Goal: Task Accomplishment & Management: Manage account settings

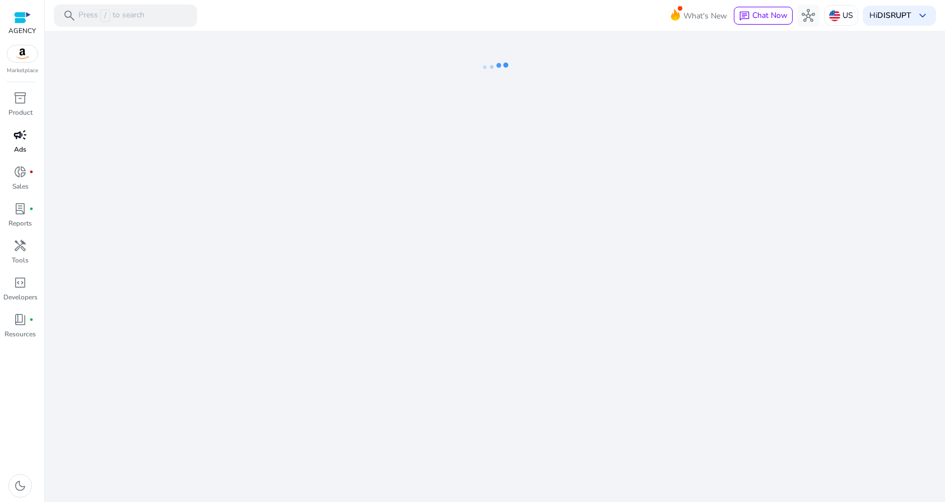
click at [26, 138] on span "campaign" at bounding box center [19, 134] width 13 height 13
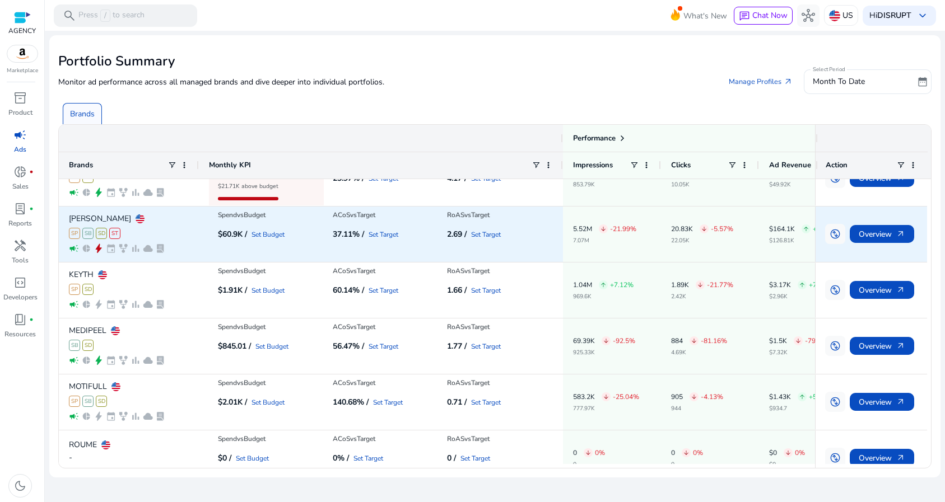
scroll to position [366, 0]
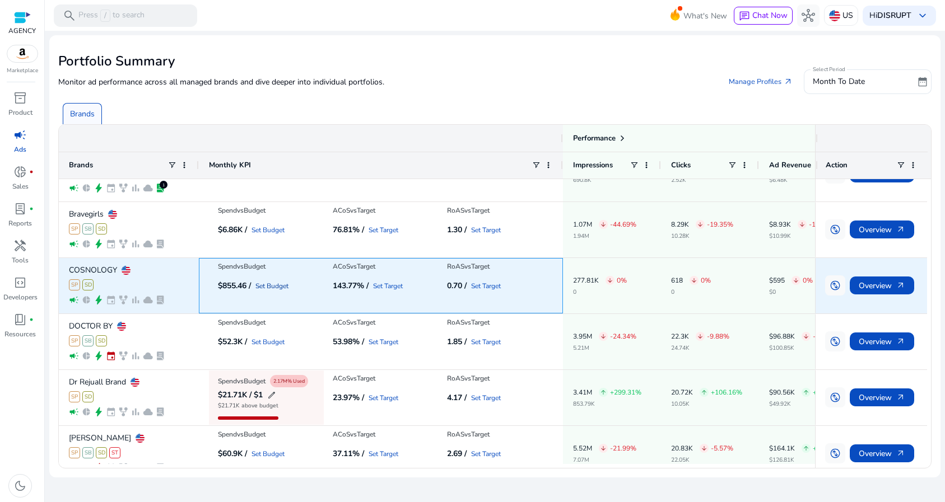
click at [269, 284] on link "Set Budget" at bounding box center [271, 286] width 33 height 7
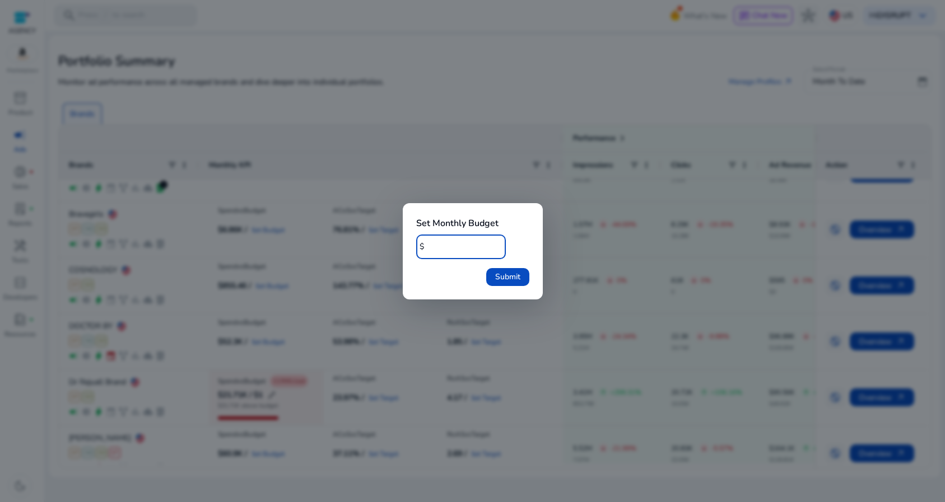
drag, startPoint x: 445, startPoint y: 249, endPoint x: 410, endPoint y: 244, distance: 35.6
click at [410, 244] on div "Set Monthly Budget $ * Submit" at bounding box center [473, 251] width 140 height 96
type input "****"
click at [499, 269] on span "submit" at bounding box center [507, 277] width 43 height 27
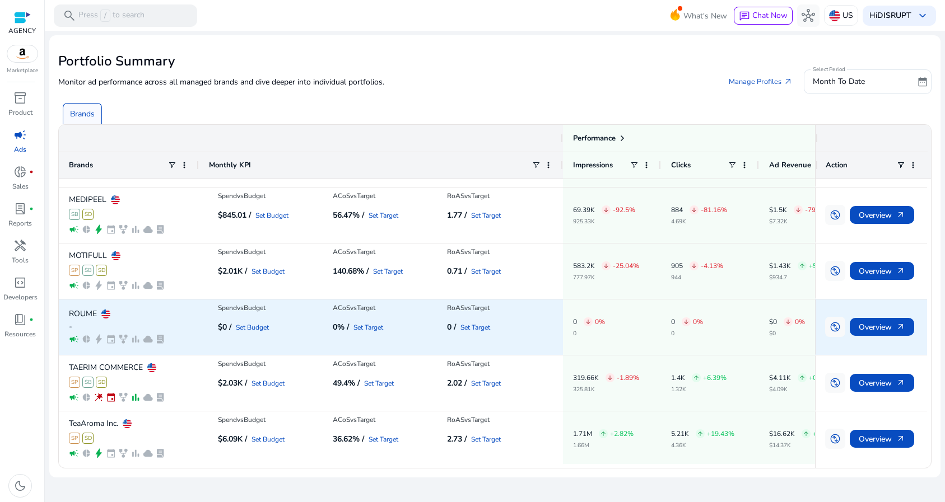
scroll to position [499, 0]
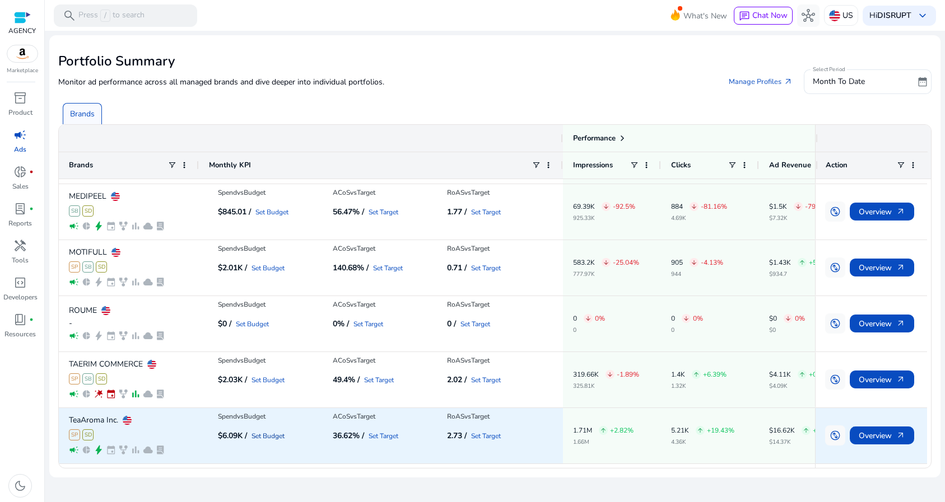
click at [277, 436] on link "Set Budget" at bounding box center [267, 436] width 33 height 7
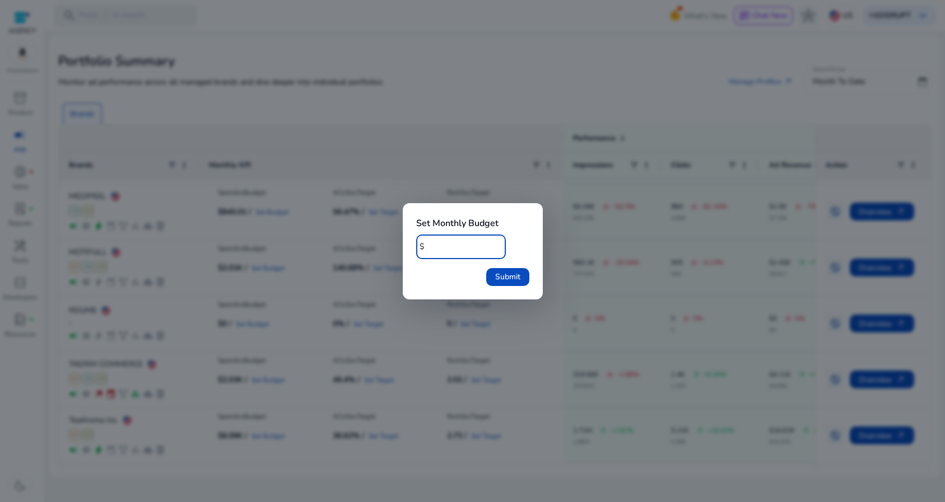
click at [428, 242] on input "*" at bounding box center [461, 247] width 69 height 12
type input "*****"
click at [511, 276] on span "Submit" at bounding box center [507, 277] width 25 height 12
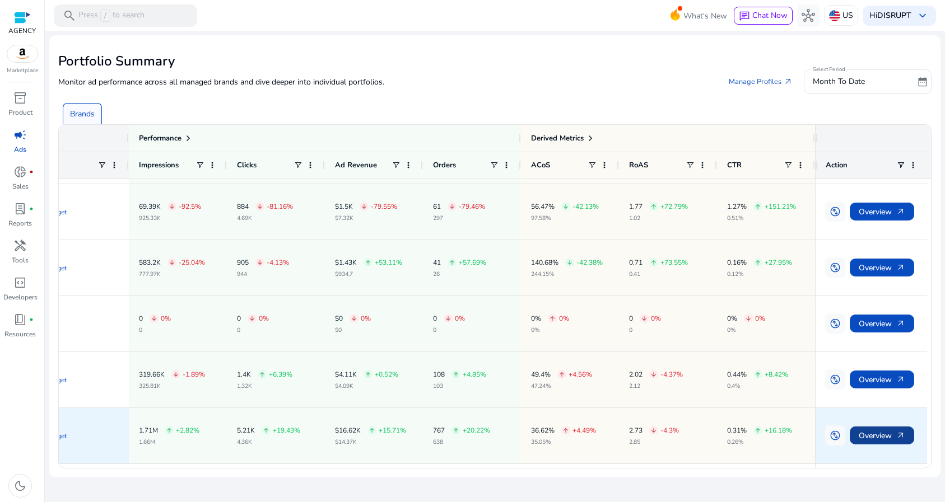
click at [877, 434] on span "Overview arrow_outward" at bounding box center [882, 436] width 46 height 23
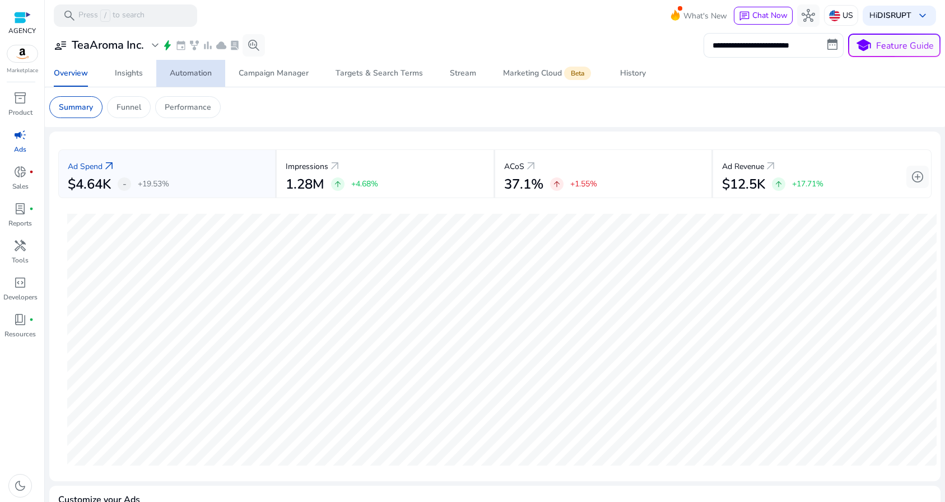
click at [207, 67] on span "Automation" at bounding box center [191, 73] width 42 height 27
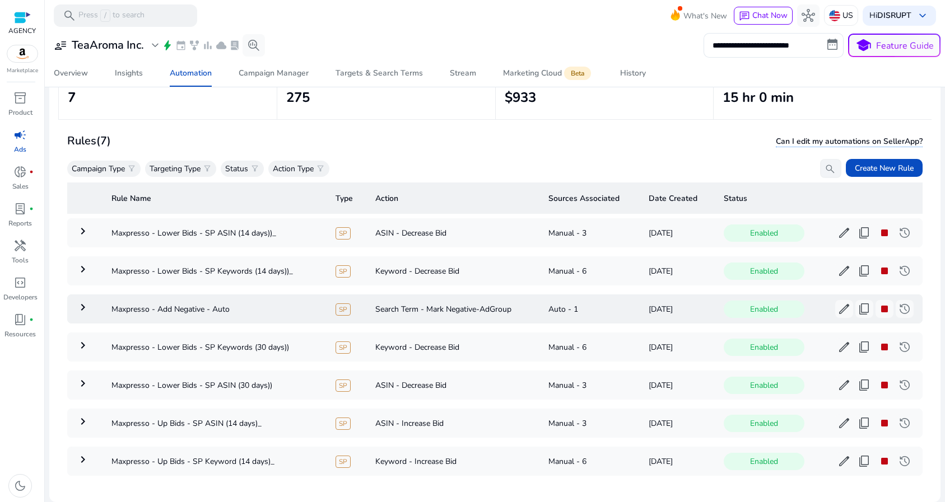
click at [78, 303] on mat-icon "keyboard_arrow_right" at bounding box center [82, 307] width 13 height 13
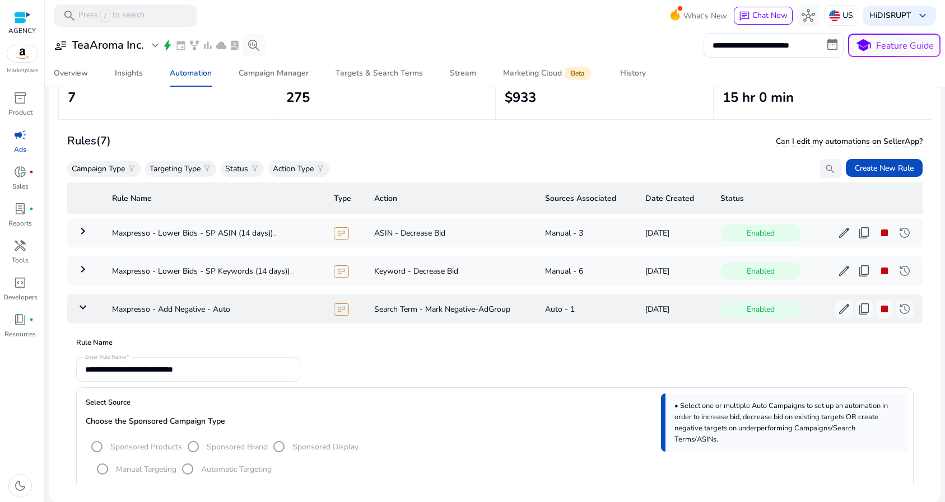
click at [78, 309] on mat-icon "keyboard_arrow_down" at bounding box center [82, 307] width 13 height 13
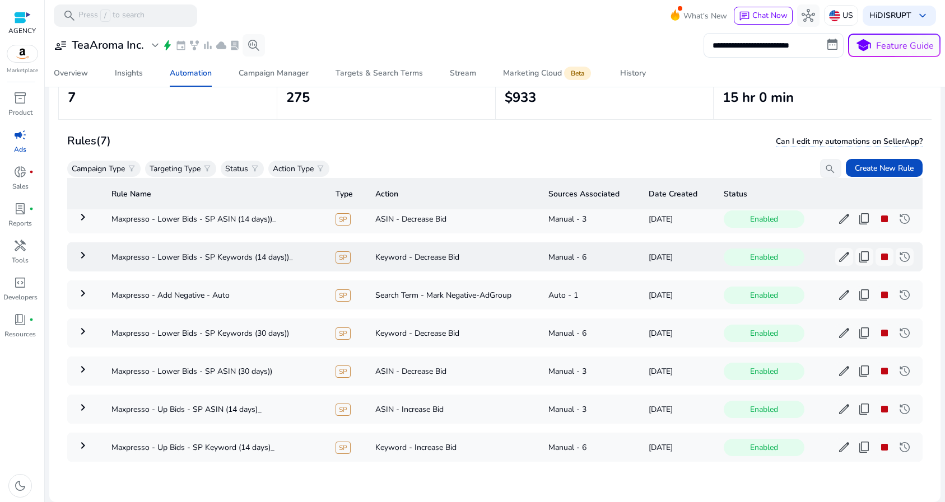
scroll to position [4, 0]
